Goal: Task Accomplishment & Management: Use online tool/utility

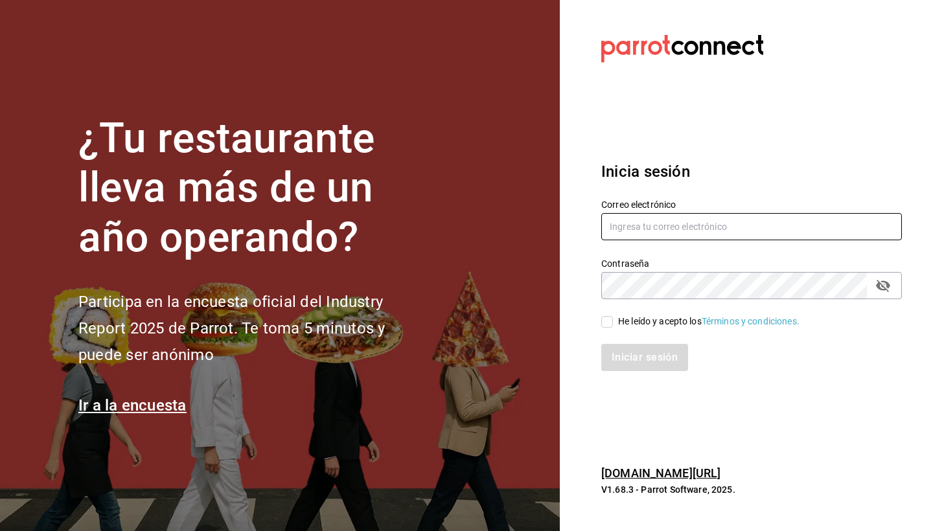
type input "[DOMAIN_NAME][EMAIL_ADDRESS][DOMAIN_NAME]"
click at [609, 321] on input "He leído y acepto los Términos y condiciones." at bounding box center [607, 322] width 12 height 12
checkbox input "true"
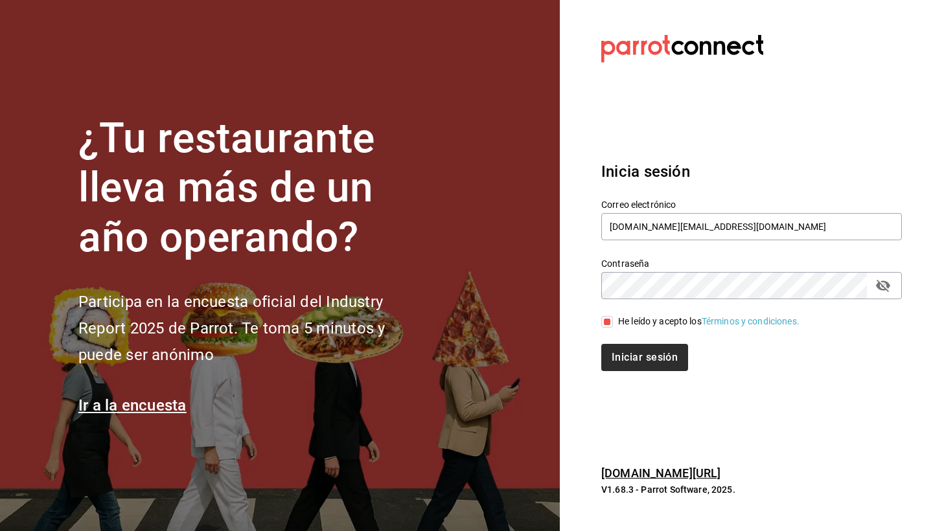
click at [614, 352] on button "Iniciar sesión" at bounding box center [644, 357] width 87 height 27
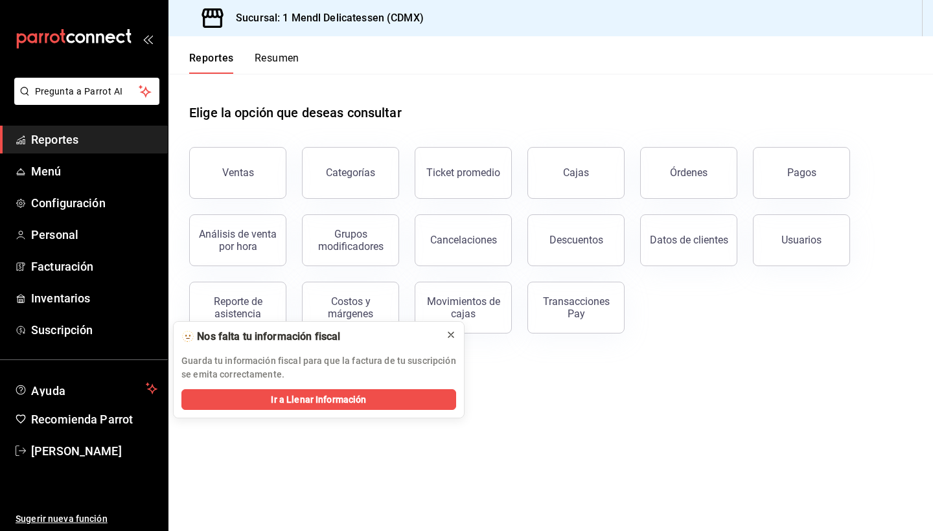
click at [450, 338] on icon at bounding box center [451, 335] width 10 height 10
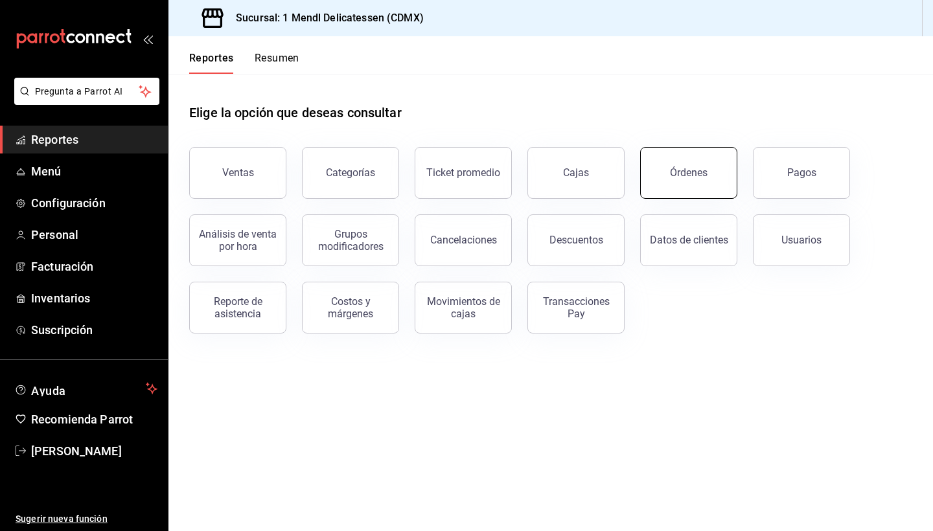
click at [695, 172] on div "Órdenes" at bounding box center [689, 172] width 38 height 12
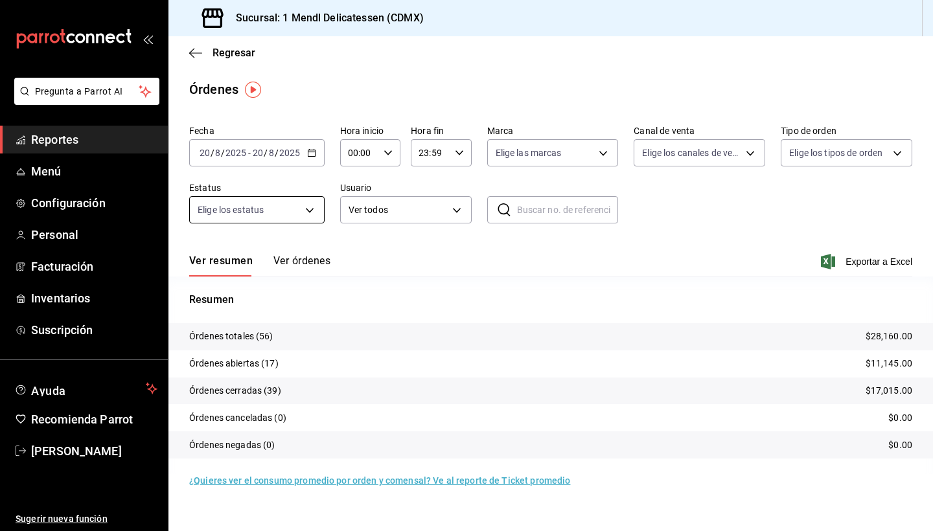
click at [303, 205] on body "Pregunta a Parrot AI Reportes Menú Configuración Personal Facturación Inventari…" at bounding box center [466, 265] width 933 height 531
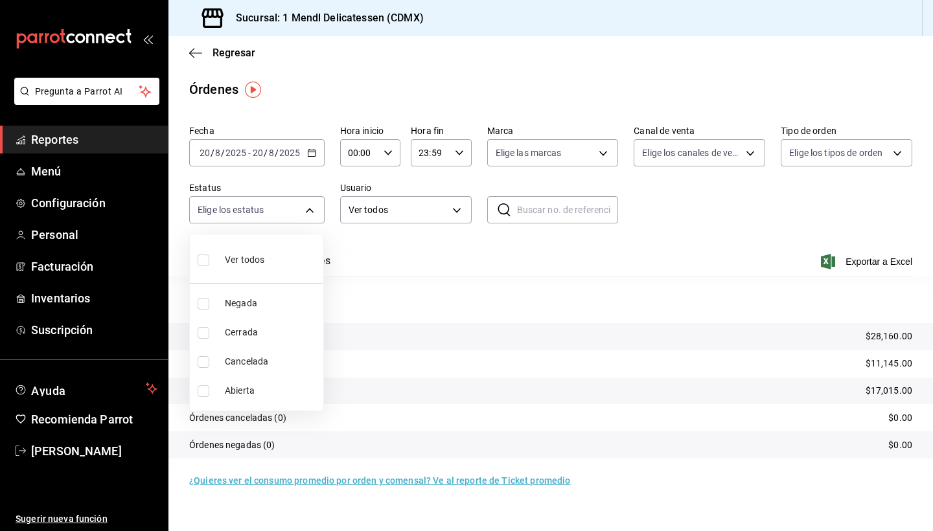
click at [387, 228] on div at bounding box center [466, 265] width 933 height 531
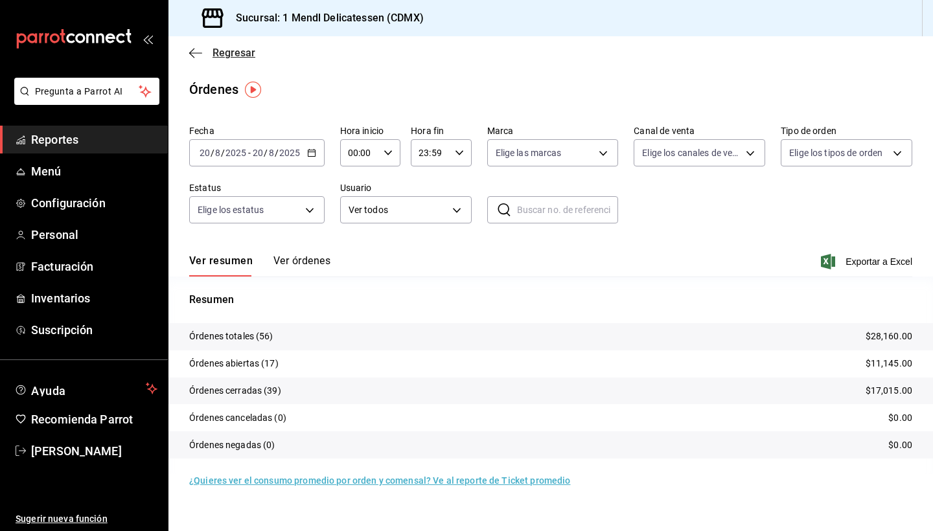
click at [198, 47] on icon "button" at bounding box center [195, 53] width 13 height 12
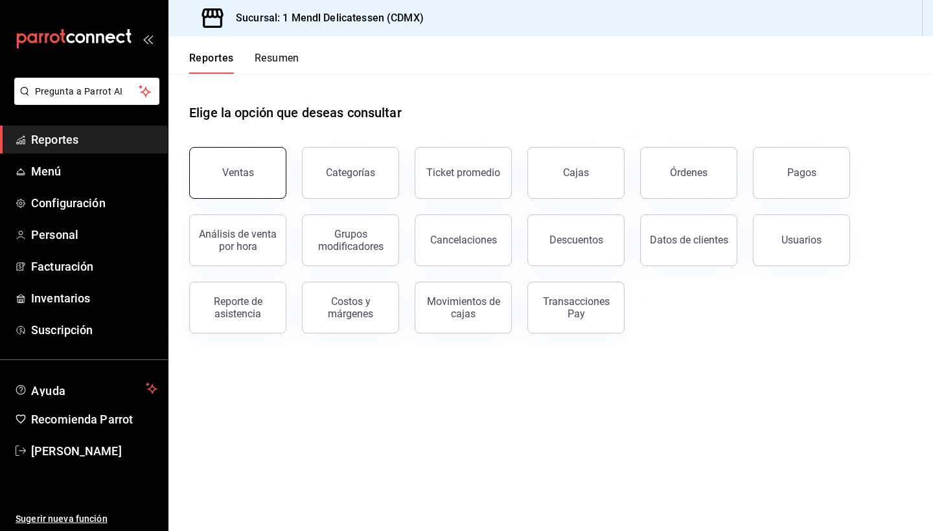
click at [249, 192] on button "Ventas" at bounding box center [237, 173] width 97 height 52
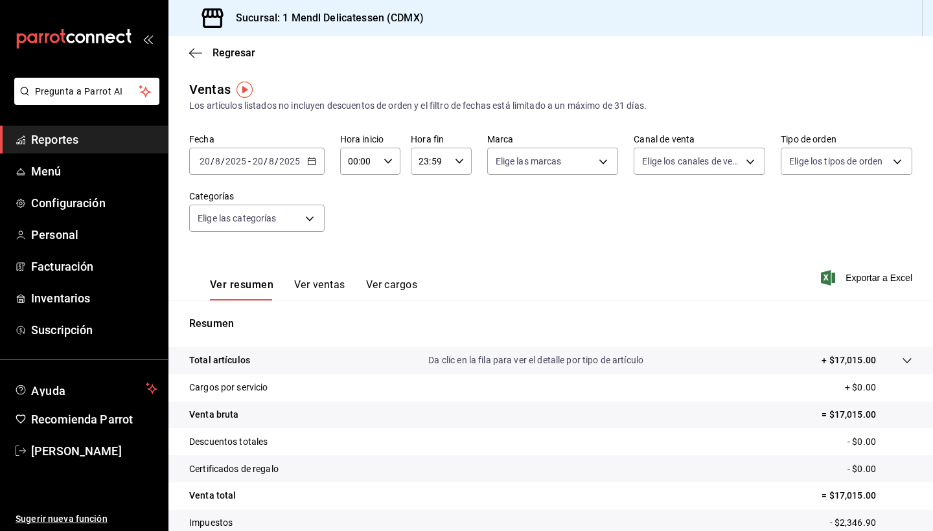
click at [312, 163] on icon "button" at bounding box center [311, 161] width 9 height 9
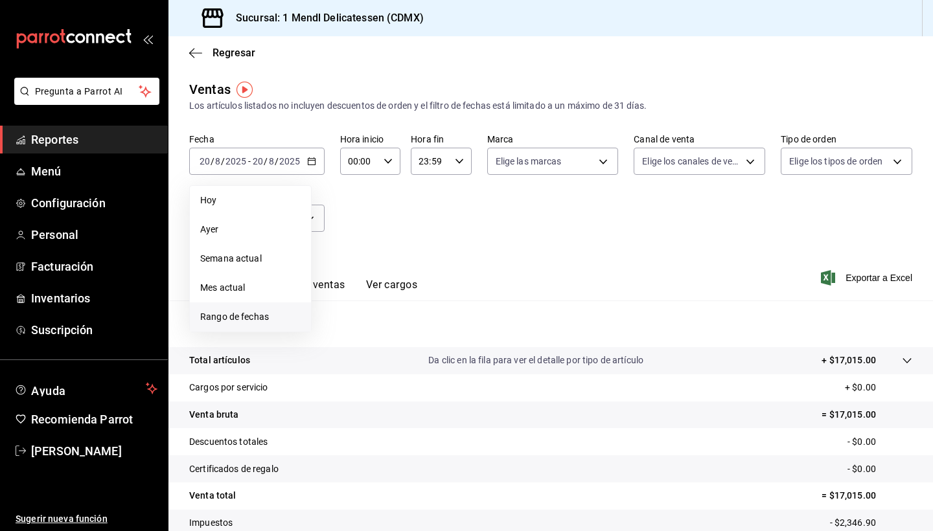
click at [240, 317] on span "Rango de fechas" at bounding box center [250, 317] width 100 height 14
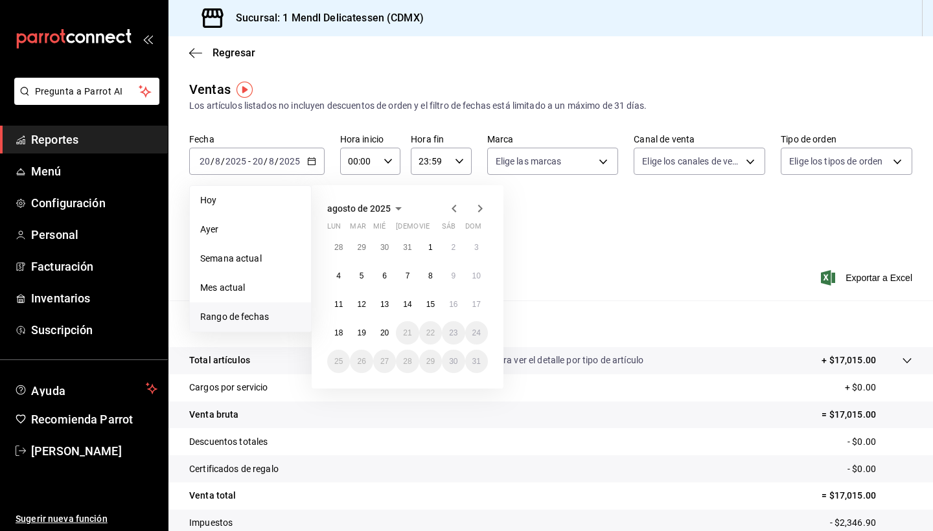
click at [453, 208] on icon "button" at bounding box center [454, 209] width 5 height 8
click at [479, 308] on abbr "20" at bounding box center [476, 304] width 8 height 9
click at [459, 304] on button "19" at bounding box center [453, 304] width 23 height 23
click at [452, 306] on abbr "19" at bounding box center [453, 304] width 8 height 9
click at [477, 212] on icon "button" at bounding box center [480, 209] width 16 height 16
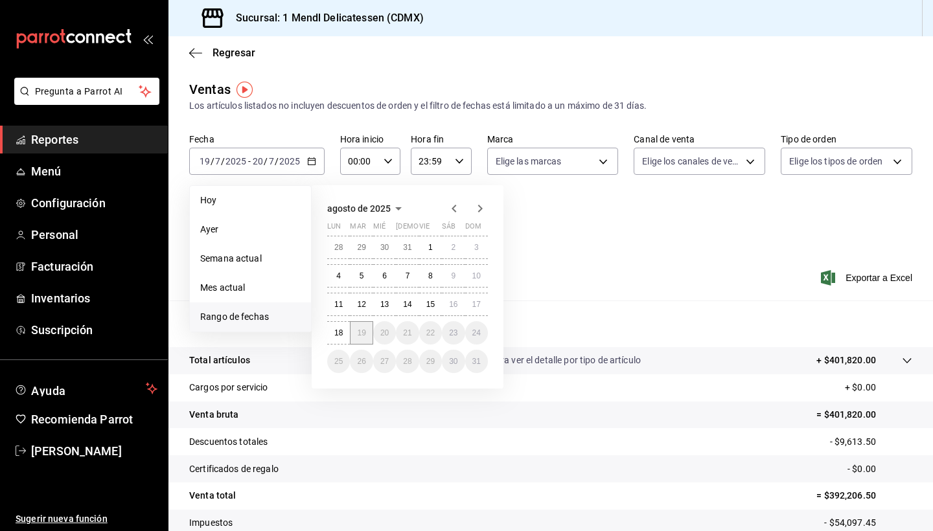
click at [359, 337] on abbr "19" at bounding box center [361, 332] width 8 height 9
click at [457, 209] on icon "button" at bounding box center [454, 209] width 16 height 16
click at [455, 308] on abbr "19" at bounding box center [453, 304] width 8 height 9
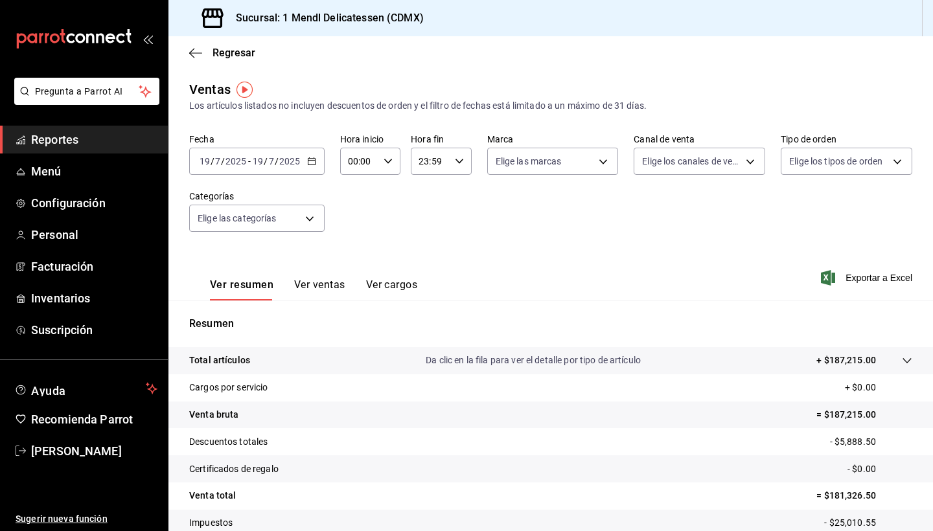
click at [312, 162] on icon "button" at bounding box center [311, 161] width 9 height 9
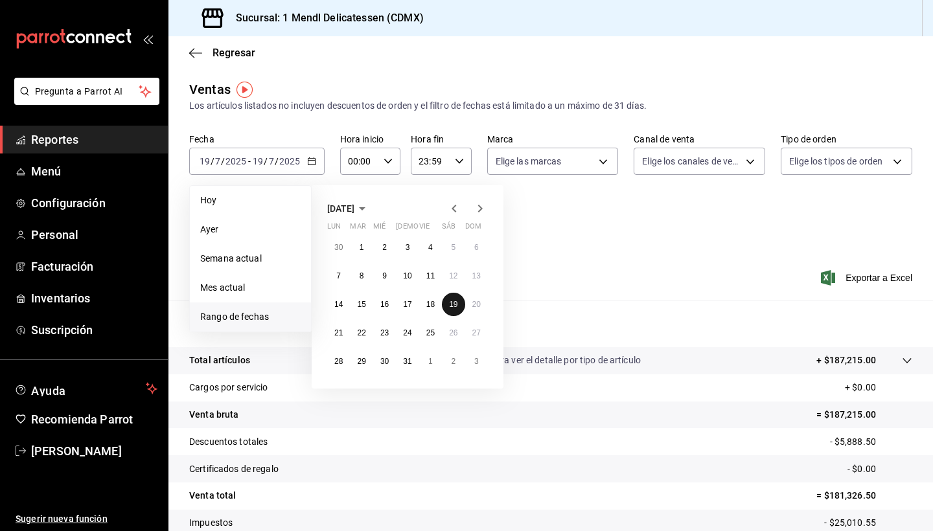
click at [459, 304] on button "19" at bounding box center [453, 304] width 23 height 23
click at [482, 209] on icon "button" at bounding box center [480, 209] width 5 height 8
click at [358, 332] on abbr "19" at bounding box center [361, 332] width 8 height 9
click at [338, 332] on abbr "18" at bounding box center [338, 332] width 8 height 9
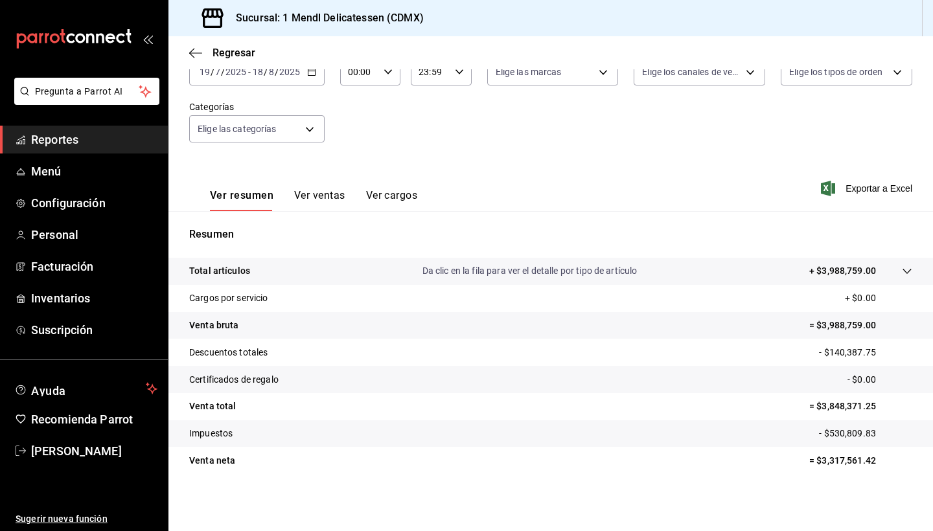
scroll to position [89, 0]
click at [309, 195] on button "Ver ventas" at bounding box center [319, 200] width 51 height 22
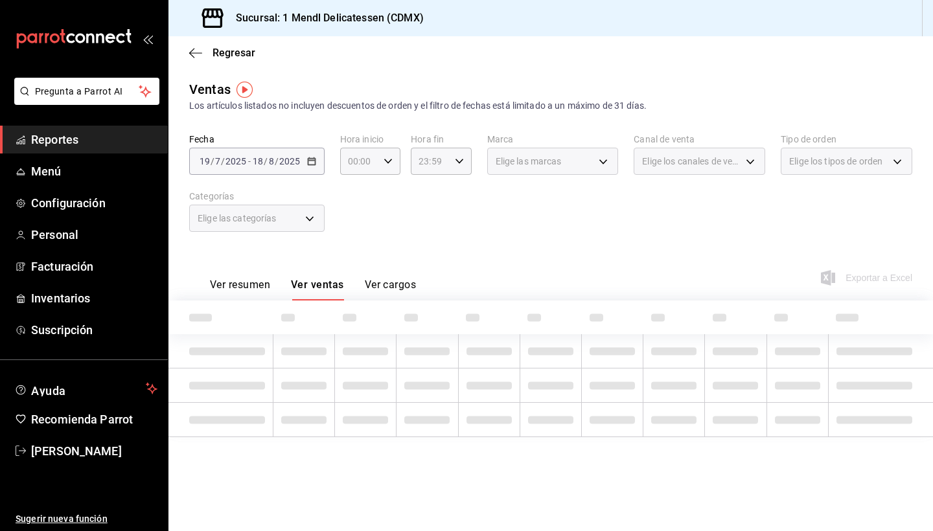
click at [312, 226] on div "Elige las categorías" at bounding box center [256, 218] width 135 height 27
click at [311, 219] on div "Elige las categorías" at bounding box center [256, 218] width 135 height 27
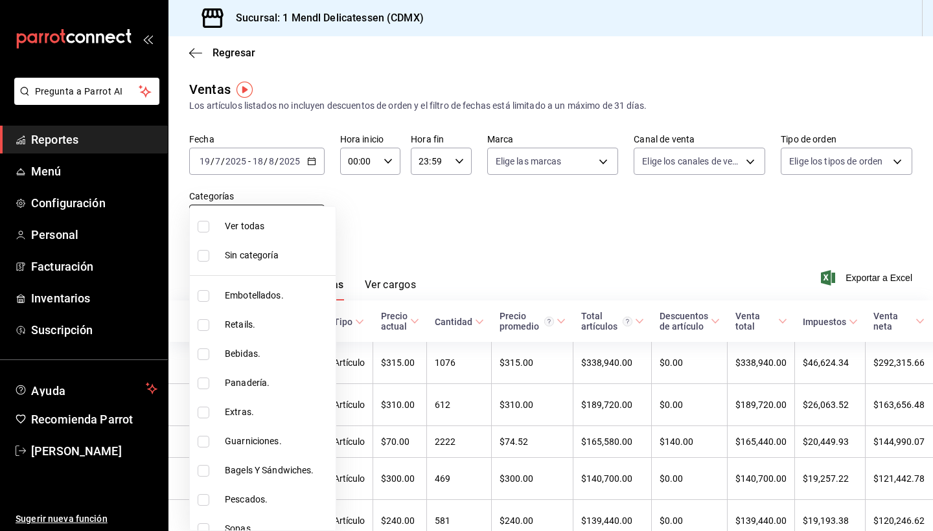
click at [314, 219] on body "Pregunta a Parrot AI Reportes Menú Configuración Personal Facturación Inventari…" at bounding box center [466, 265] width 933 height 531
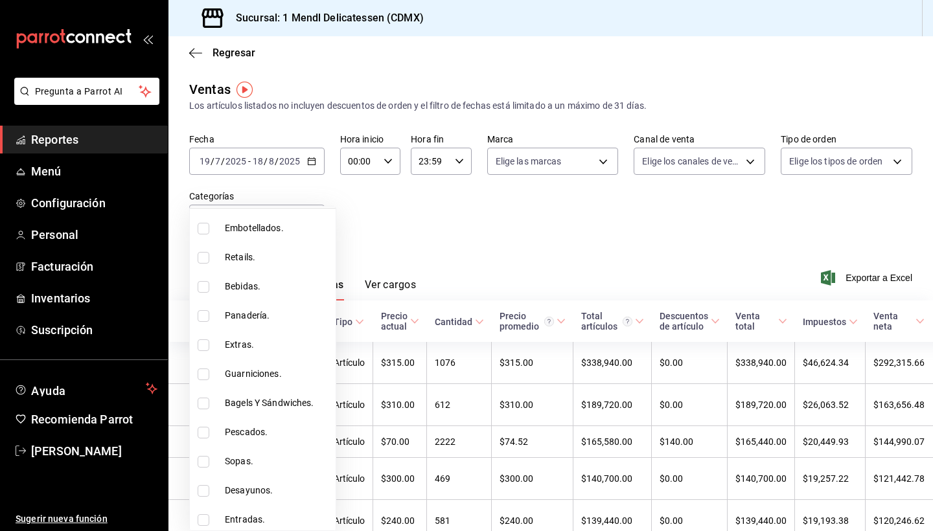
scroll to position [75, 0]
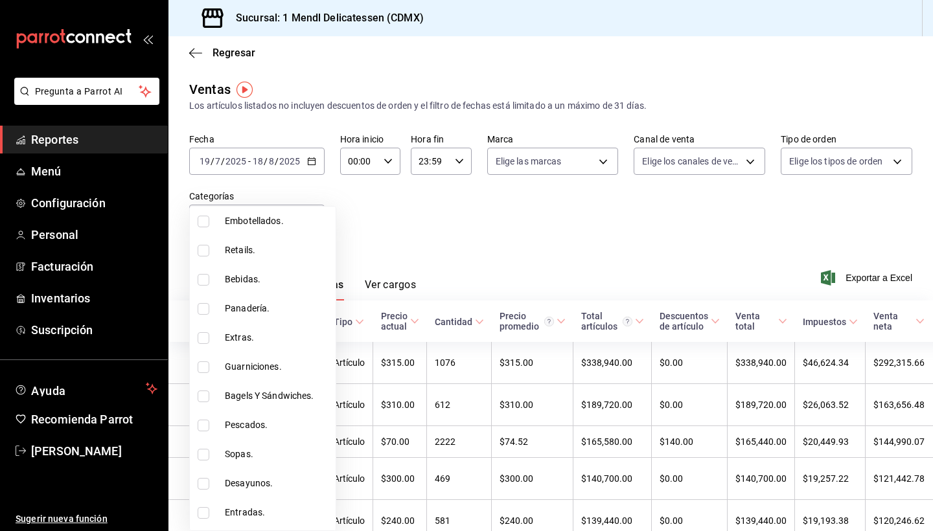
click at [200, 398] on input "checkbox" at bounding box center [204, 397] width 12 height 12
checkbox input "true"
type input "d2645278-c816-42a4-8e45-9eb1d53c2a46"
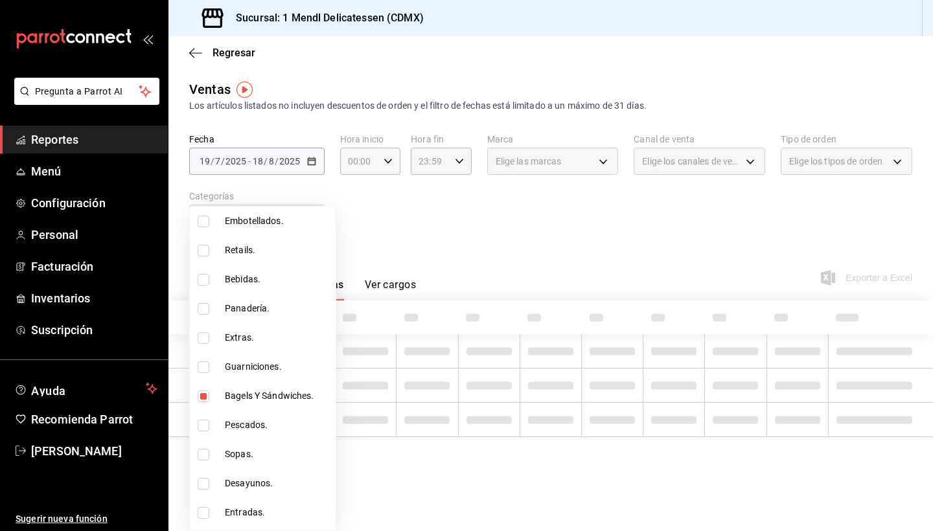
click at [396, 258] on div at bounding box center [466, 265] width 933 height 531
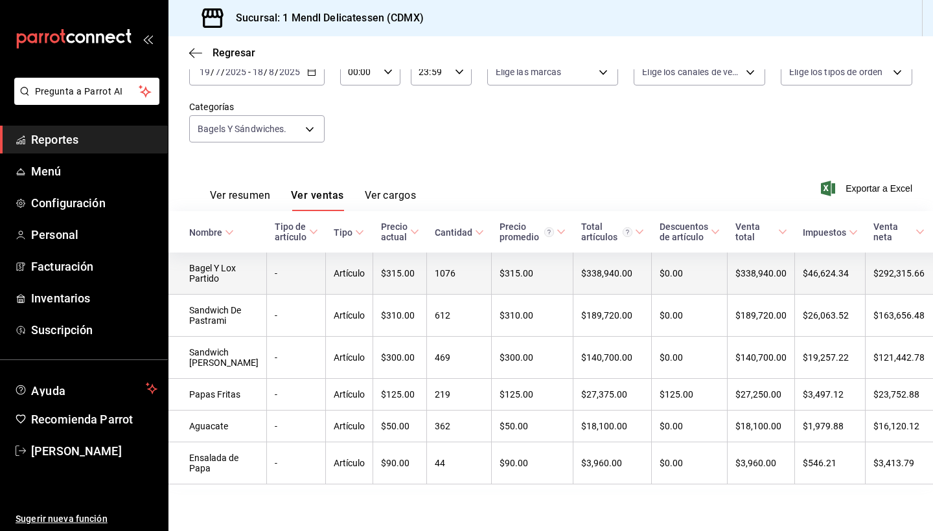
scroll to position [89, 0]
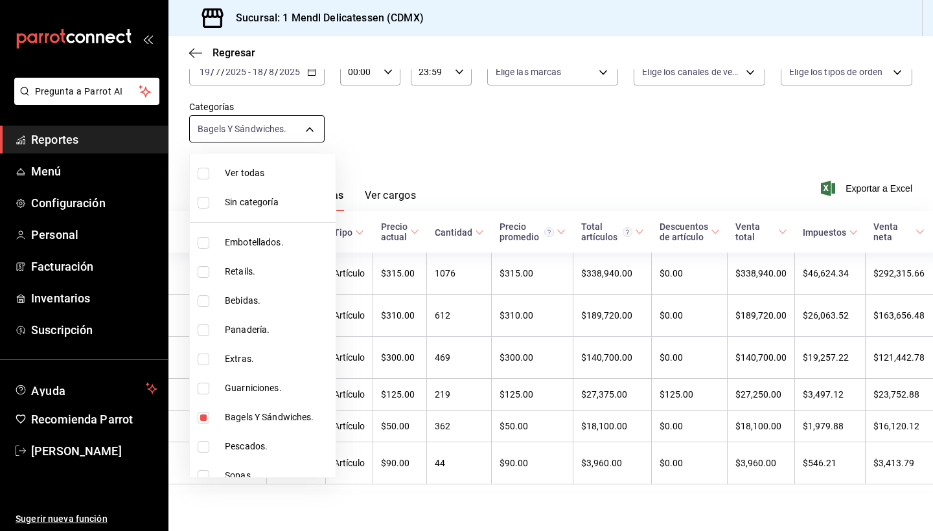
click at [312, 125] on body "Pregunta a Parrot AI Reportes Menú Configuración Personal Facturación Inventari…" at bounding box center [466, 265] width 933 height 531
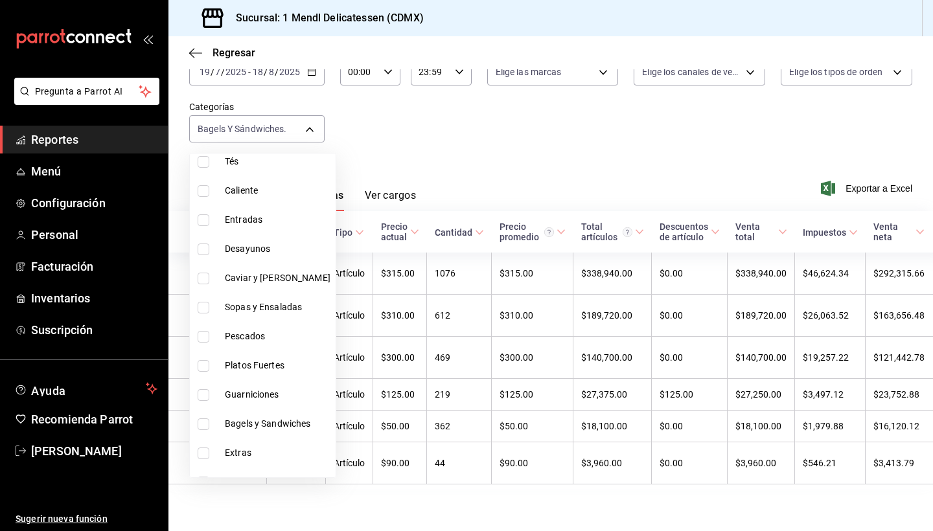
scroll to position [1050, 0]
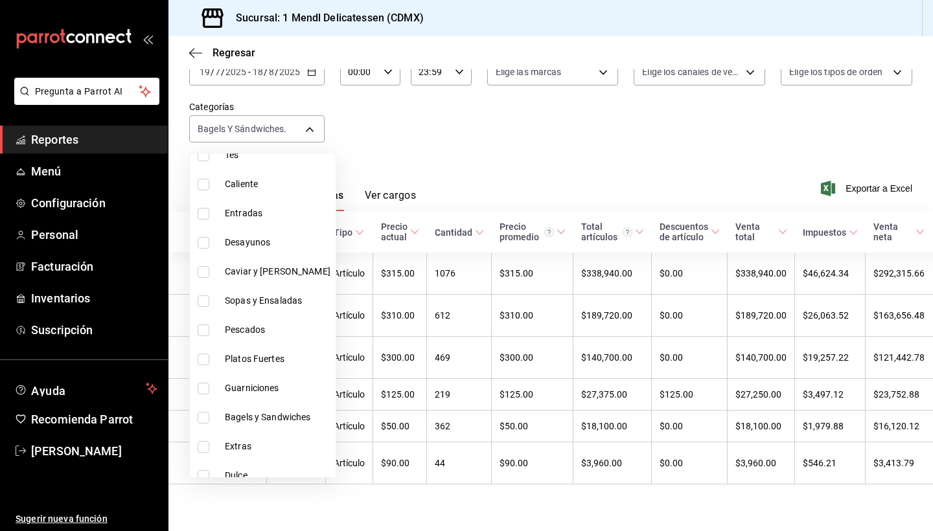
click at [204, 417] on input "checkbox" at bounding box center [204, 418] width 12 height 12
checkbox input "true"
type input "d2645278-c816-42a4-8e45-9eb1d53c2a46,cb3df461-4ab1-4789-a5f8-7ea85cd93c24"
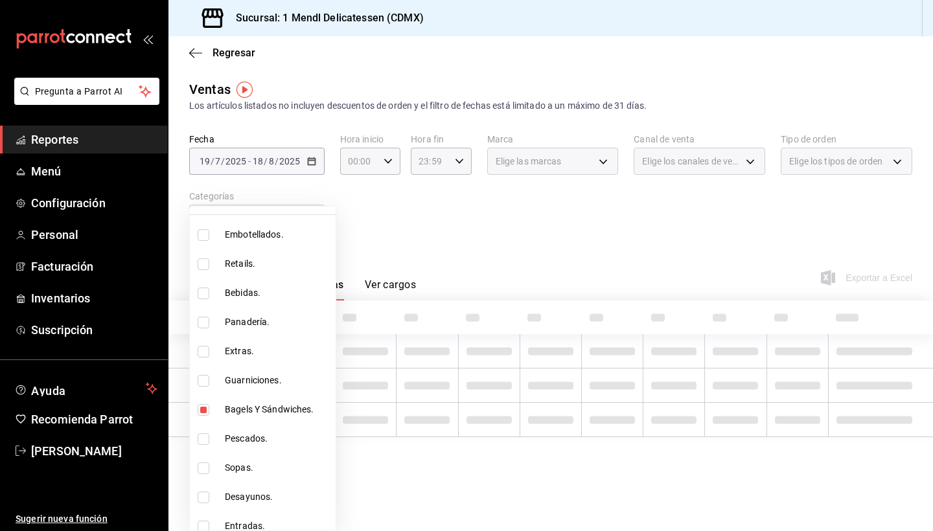
scroll to position [46, 0]
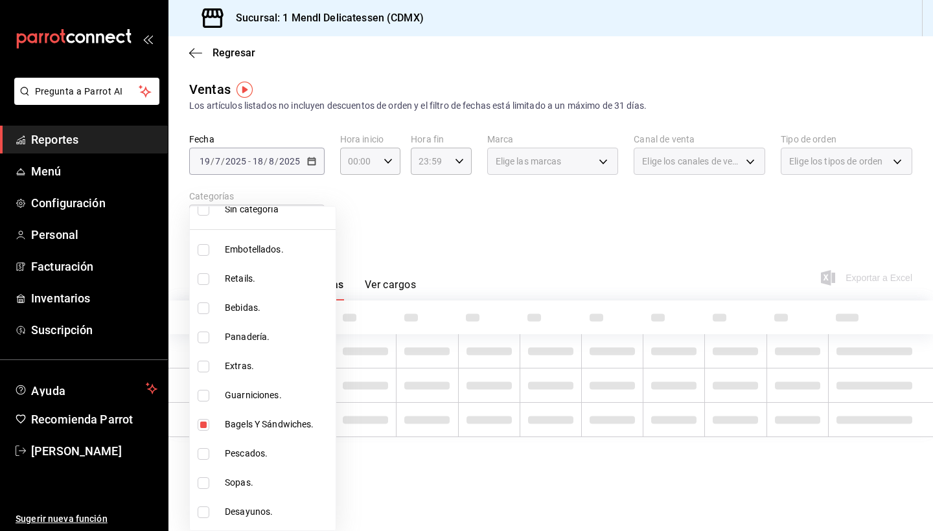
click at [201, 427] on input "checkbox" at bounding box center [204, 425] width 12 height 12
checkbox input "false"
type input "cb3df461-4ab1-4789-a5f8-7ea85cd93c24"
click at [406, 205] on div at bounding box center [466, 265] width 933 height 531
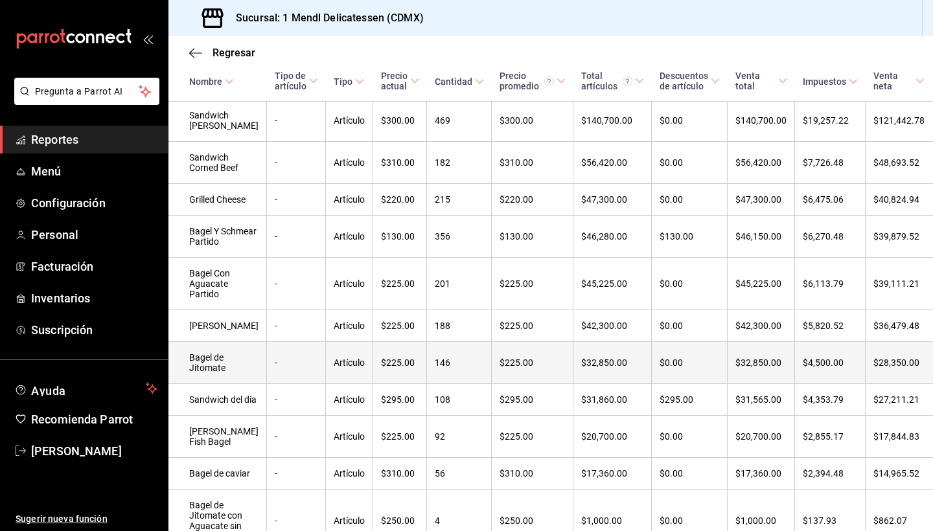
scroll to position [361, 0]
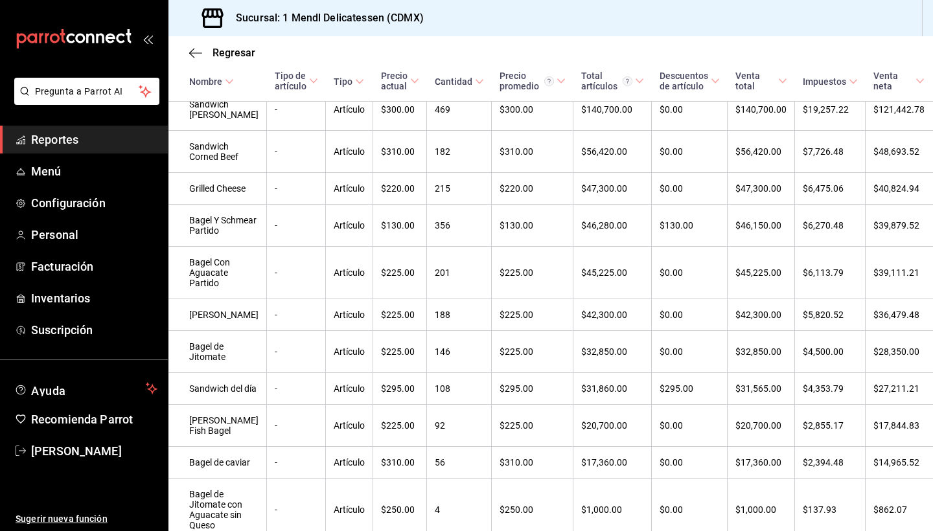
click at [475, 82] on \(Stroke\) at bounding box center [479, 81] width 8 height 5
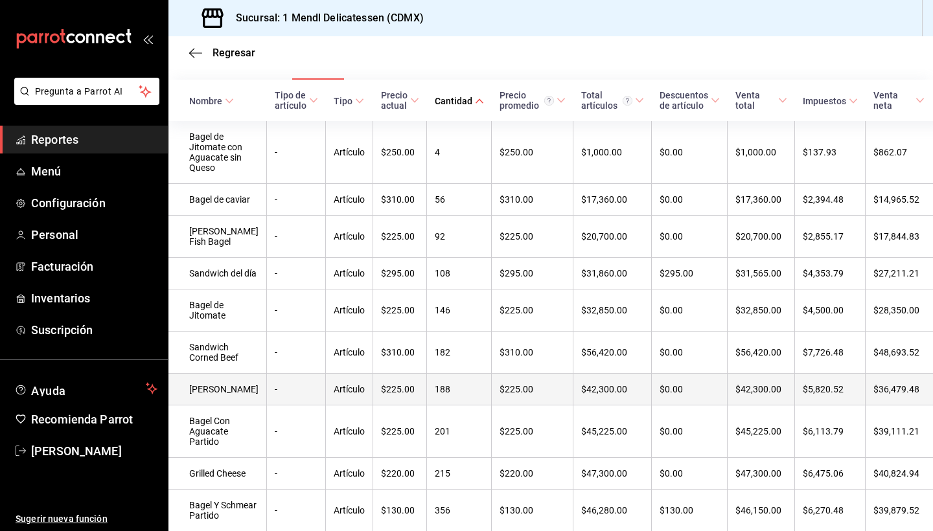
scroll to position [225, 0]
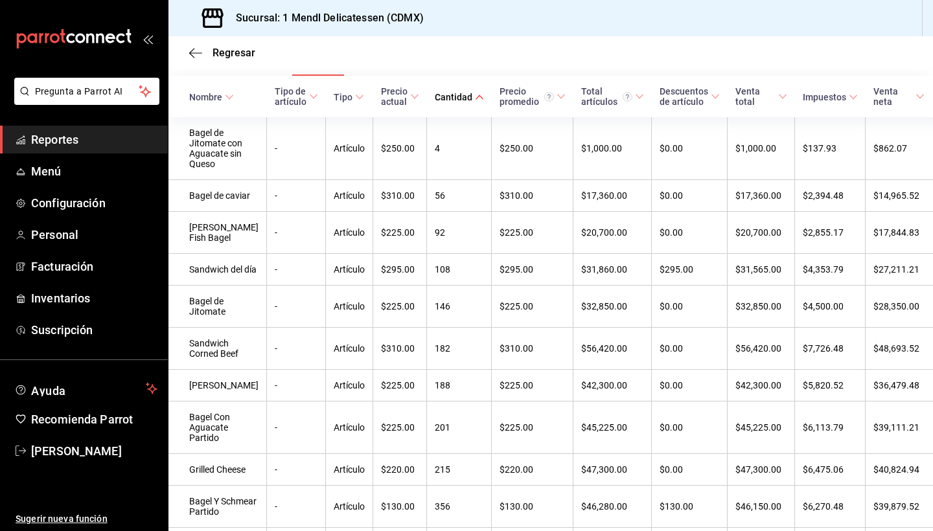
click at [475, 97] on icon at bounding box center [479, 97] width 9 height 9
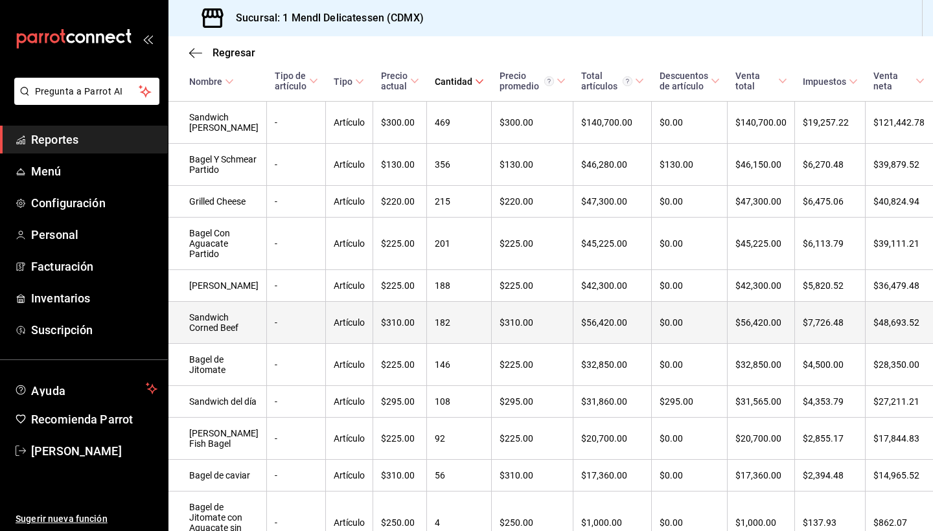
scroll to position [345, 0]
